Goal: Use online tool/utility: Utilize a website feature to perform a specific function

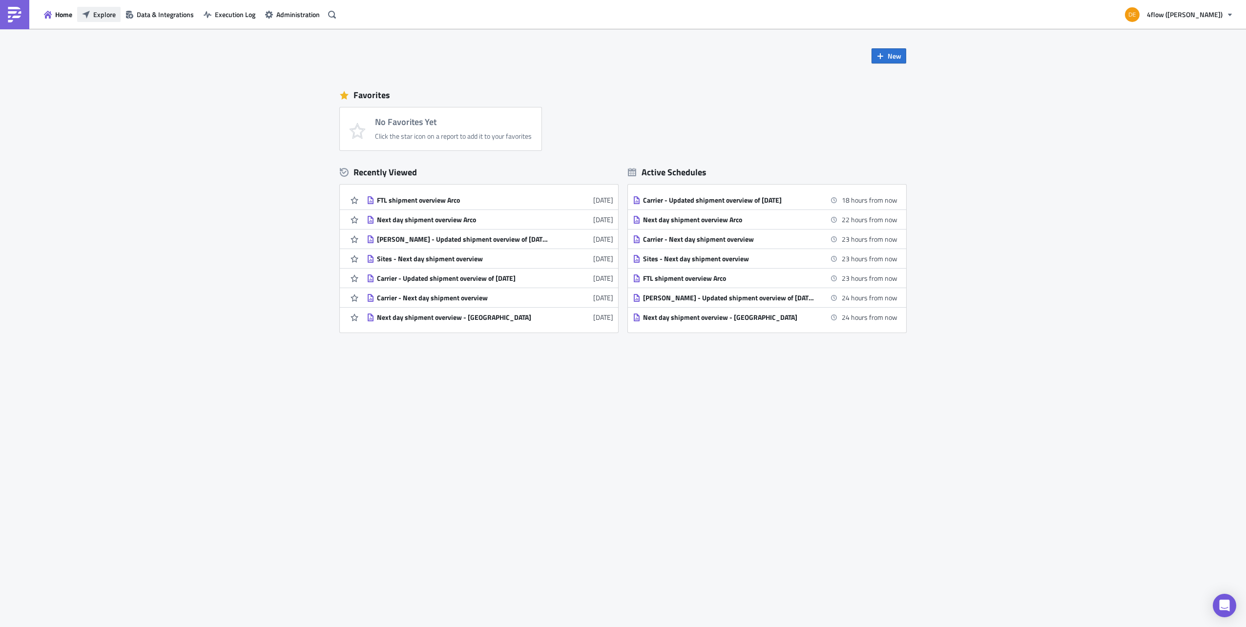
click at [108, 12] on span "Explore" at bounding box center [104, 14] width 22 height 10
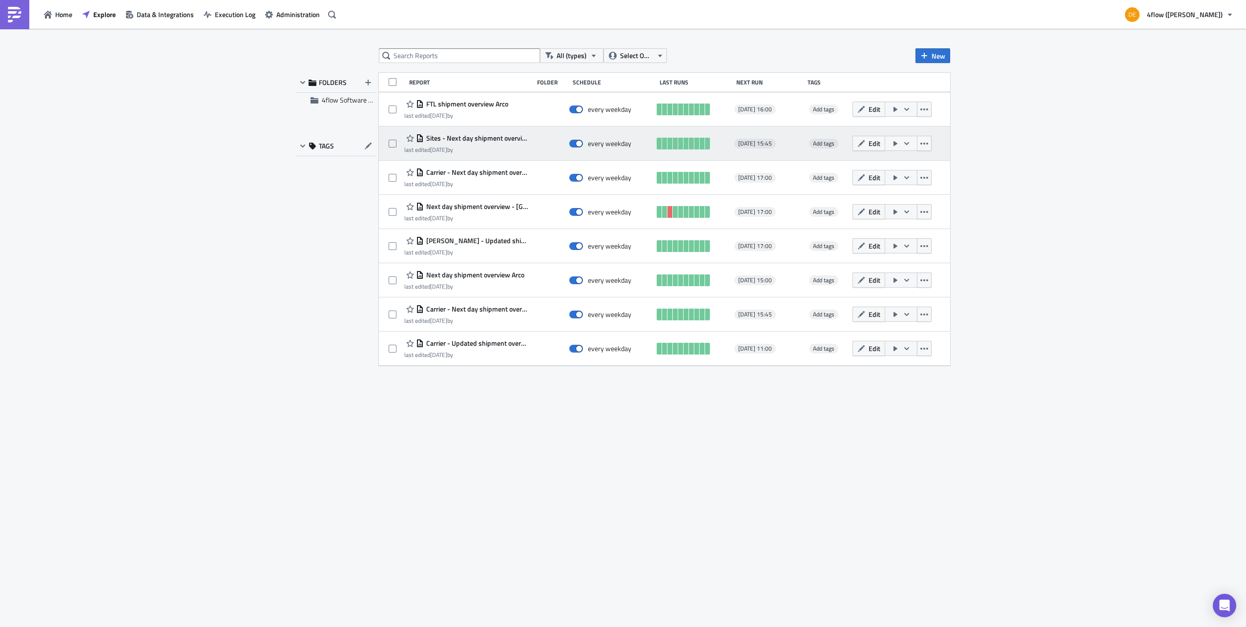
click at [908, 144] on icon "button" at bounding box center [907, 144] width 8 height 8
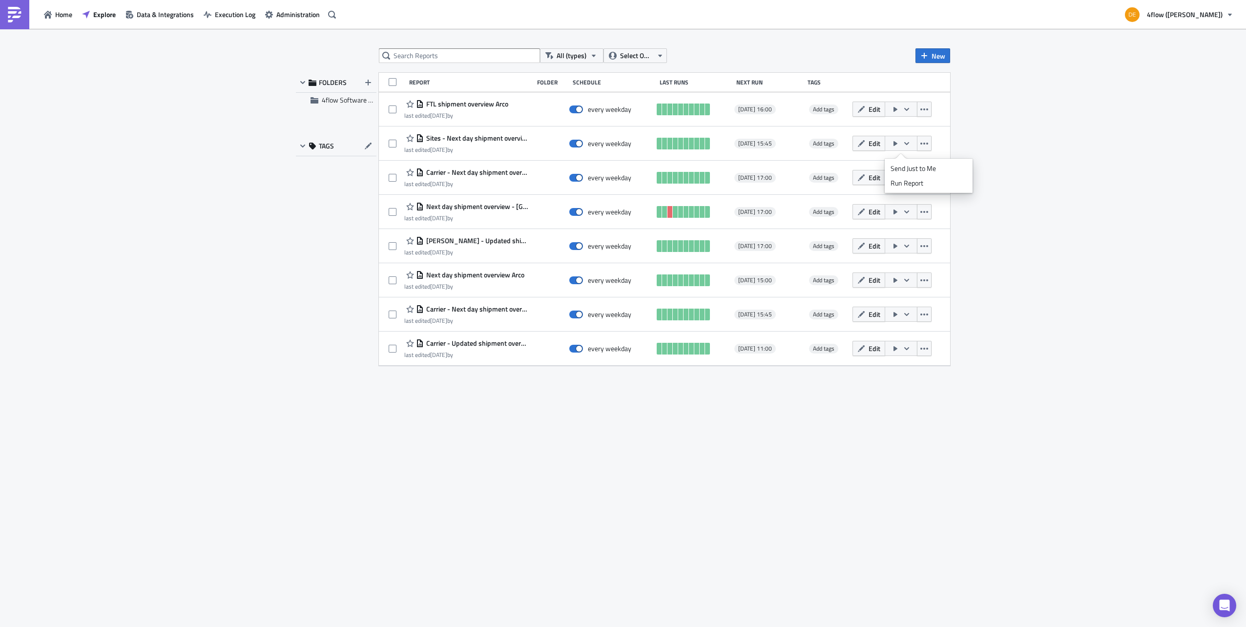
click at [1084, 181] on div "All (types) Select Owner New FOLDERS 4flow Software KAM TAGS Report Folder Sche…" at bounding box center [623, 328] width 1246 height 599
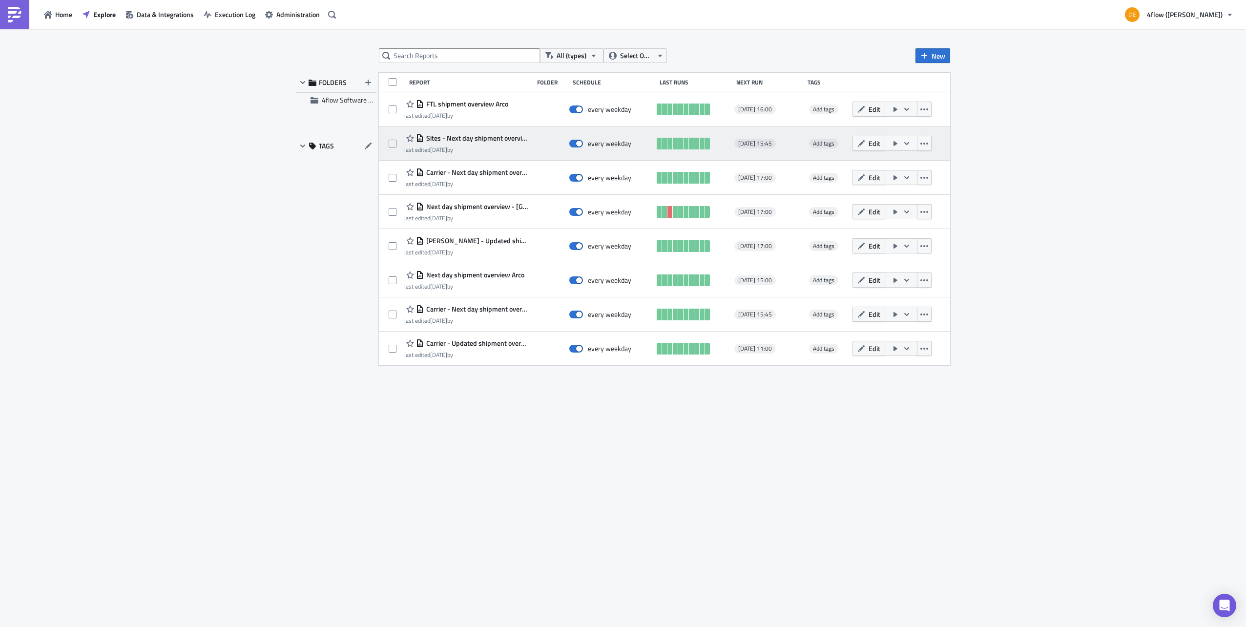
click at [900, 144] on button "button" at bounding box center [900, 143] width 33 height 15
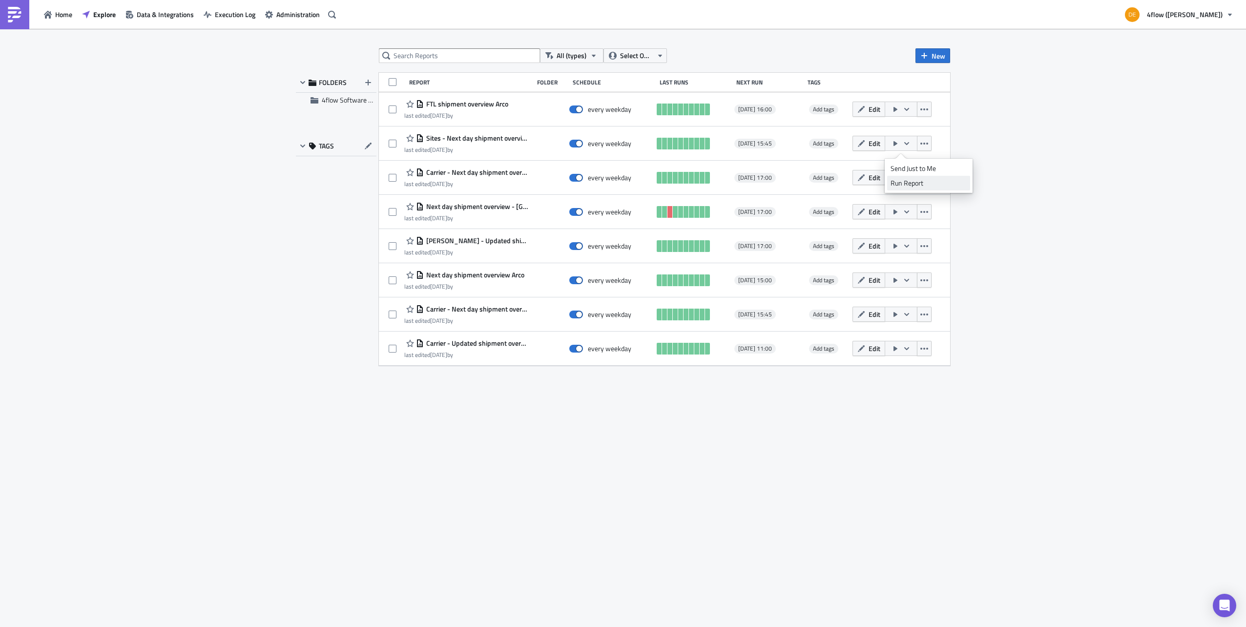
click at [910, 184] on div "Run Report" at bounding box center [928, 183] width 76 height 10
click at [1154, 46] on span "Executing report 'Sites - Next day shipment overview'" at bounding box center [1137, 46] width 164 height 25
